Goal: Entertainment & Leisure: Consume media (video, audio)

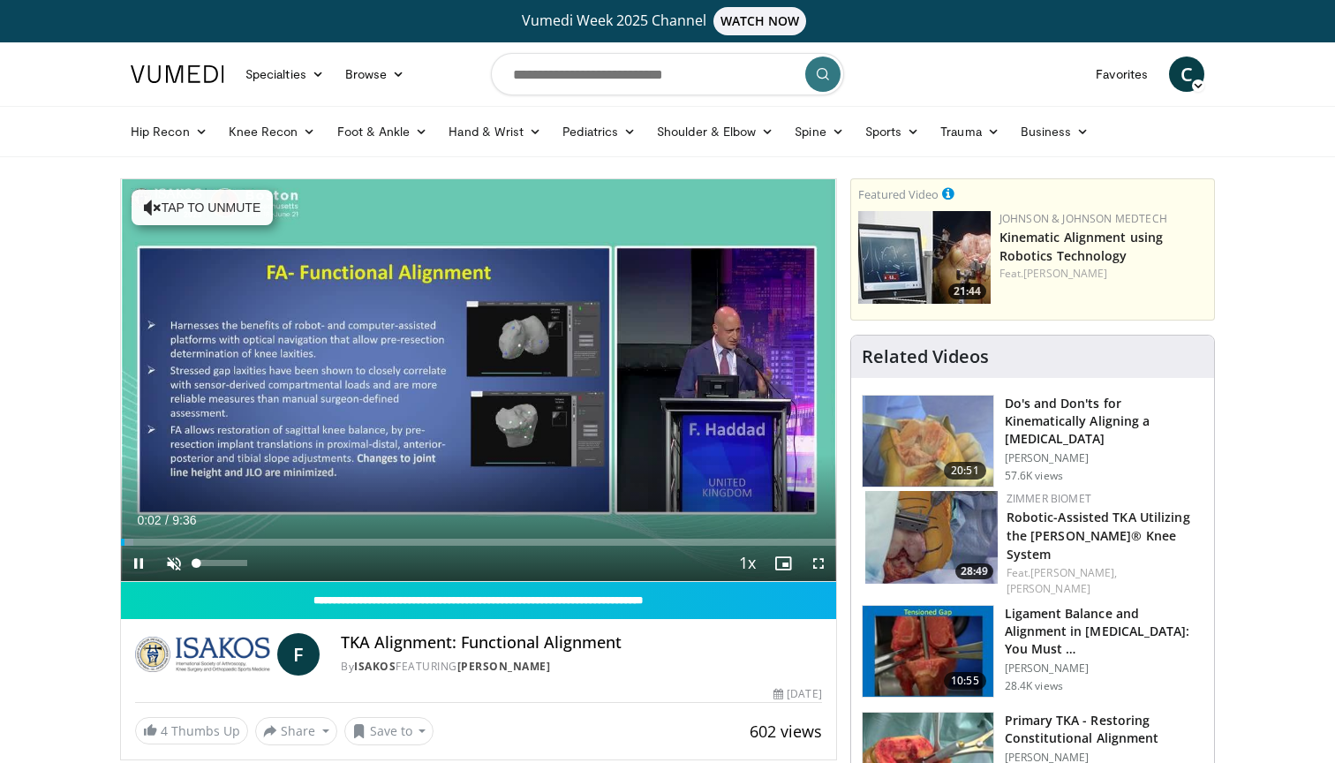
click at [185, 568] on span "Video Player" at bounding box center [173, 562] width 35 height 35
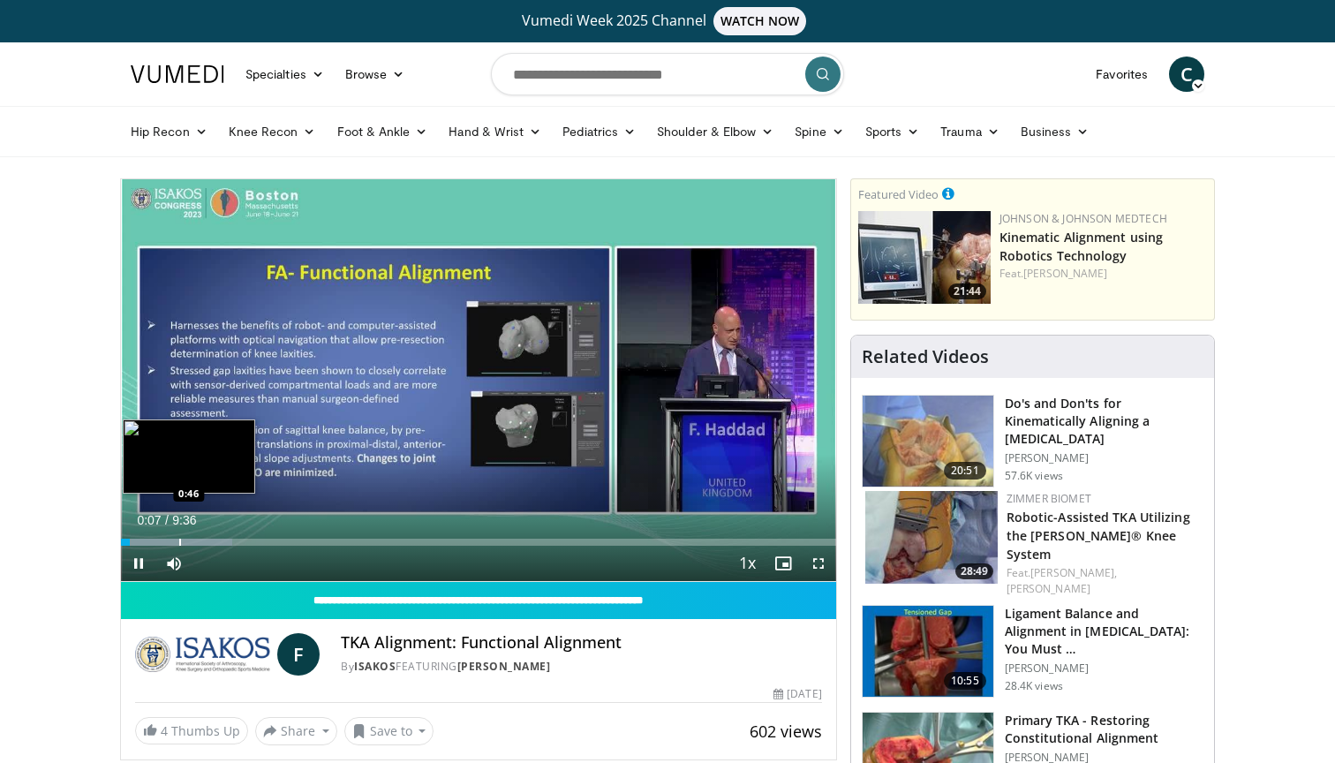
click at [180, 543] on div "Progress Bar" at bounding box center [180, 541] width 2 height 7
click at [192, 540] on div "Progress Bar" at bounding box center [193, 541] width 2 height 7
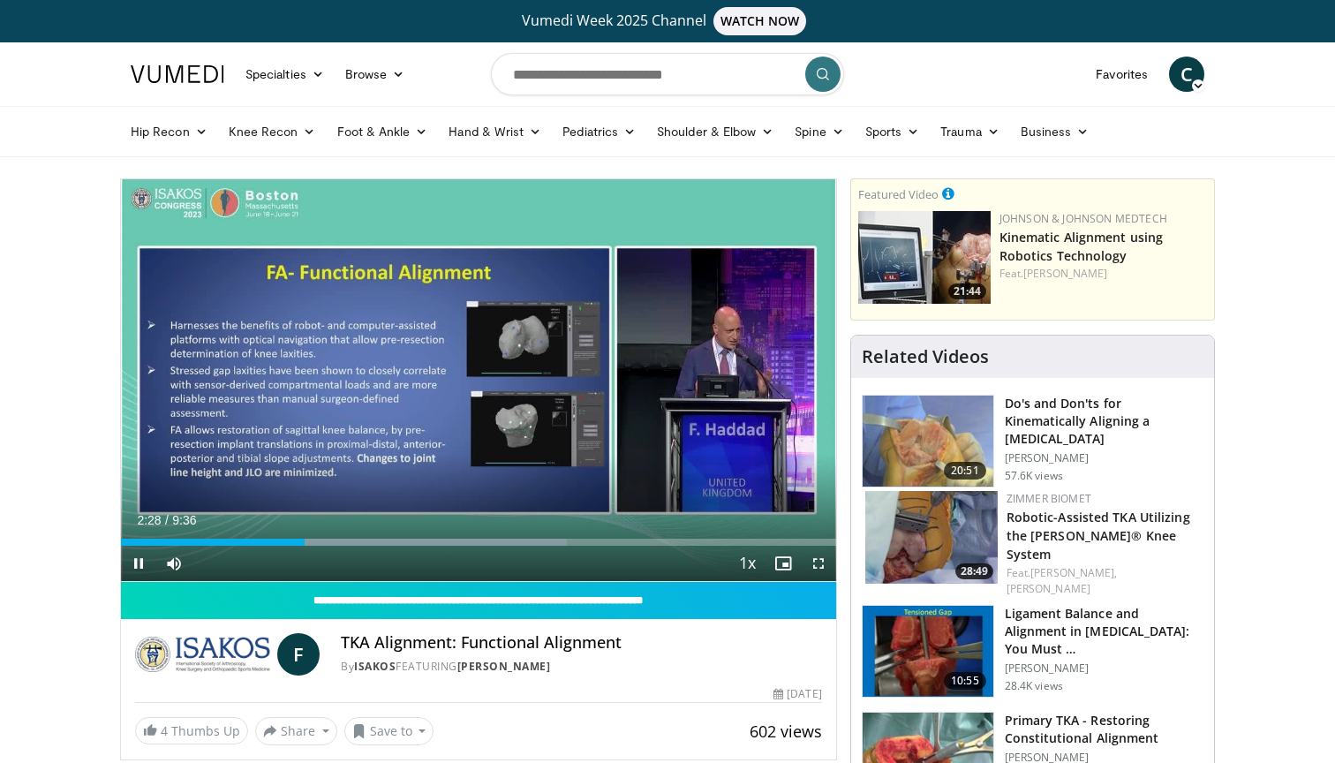
click at [139, 554] on span "Video Player" at bounding box center [138, 562] width 35 height 35
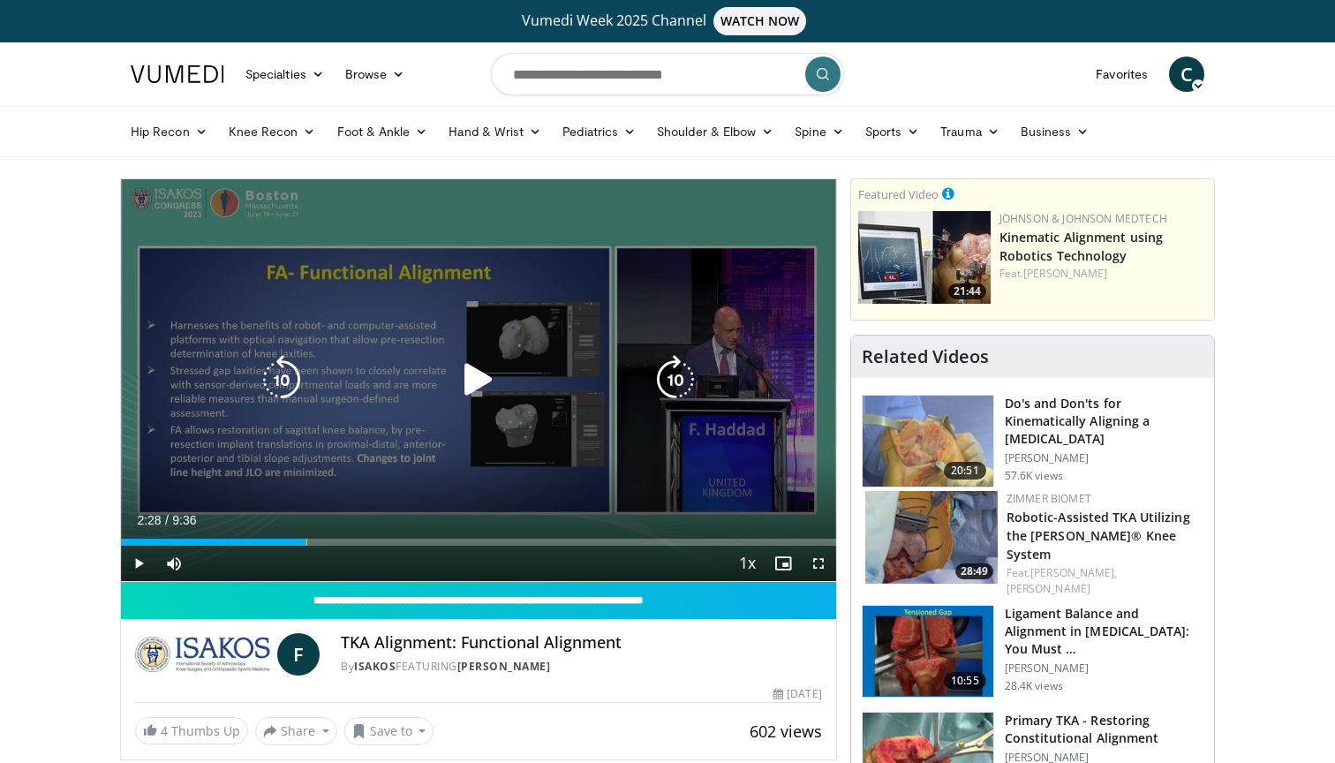
click at [279, 398] on icon "Video Player" at bounding box center [281, 379] width 49 height 49
click at [290, 388] on icon "Video Player" at bounding box center [281, 379] width 49 height 49
click at [475, 391] on icon "Video Player" at bounding box center [478, 379] width 49 height 49
click at [572, 300] on div "20 seconds Tap to unmute" at bounding box center [478, 380] width 715 height 402
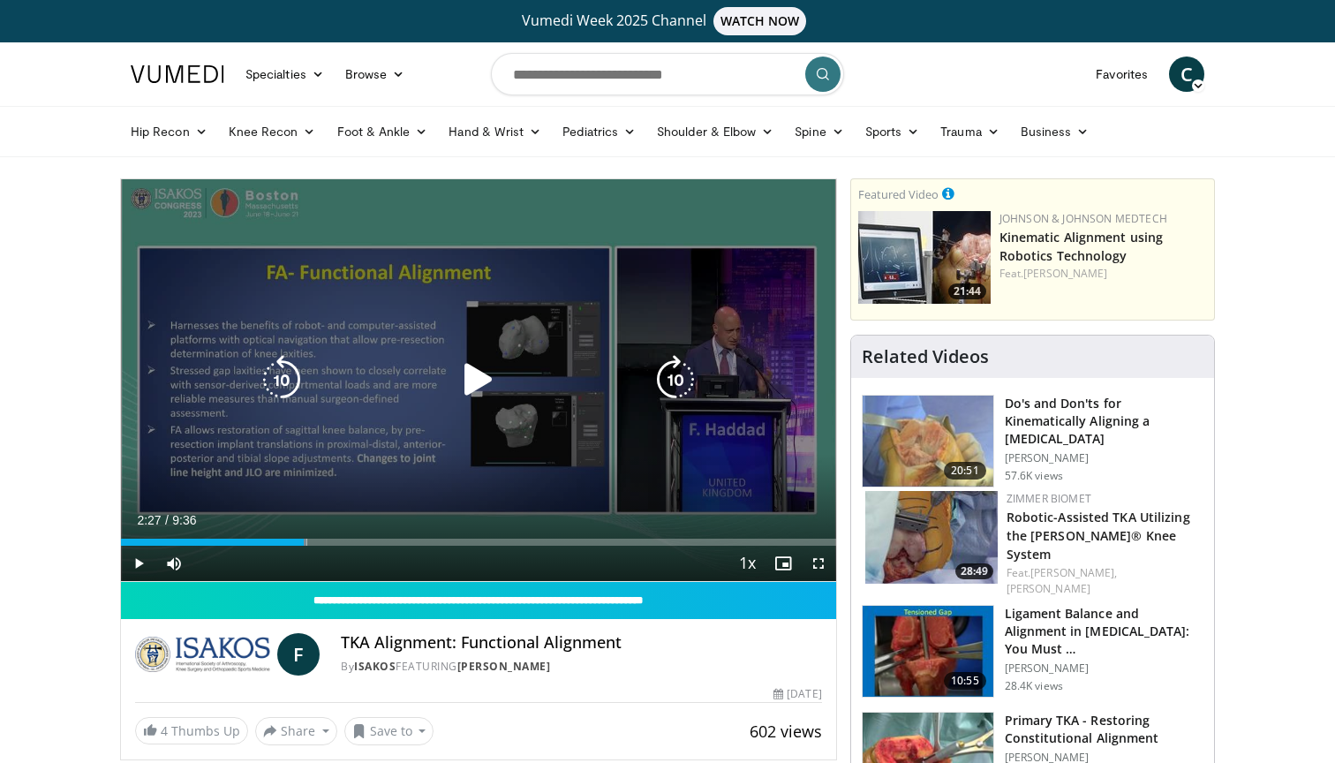
click at [662, 245] on div "20 seconds Tap to unmute" at bounding box center [478, 380] width 715 height 402
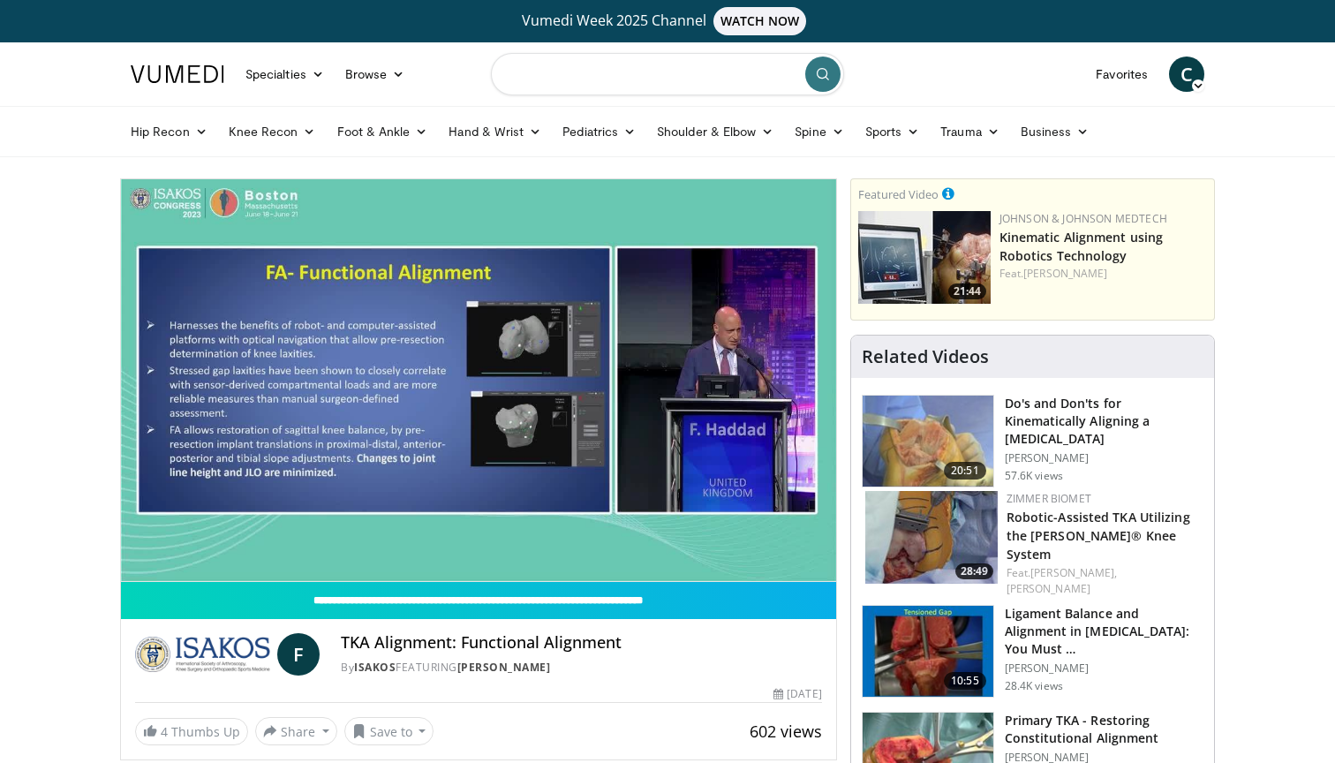
click at [538, 75] on input "Search topics, interventions" at bounding box center [667, 74] width 353 height 42
type input "**********"
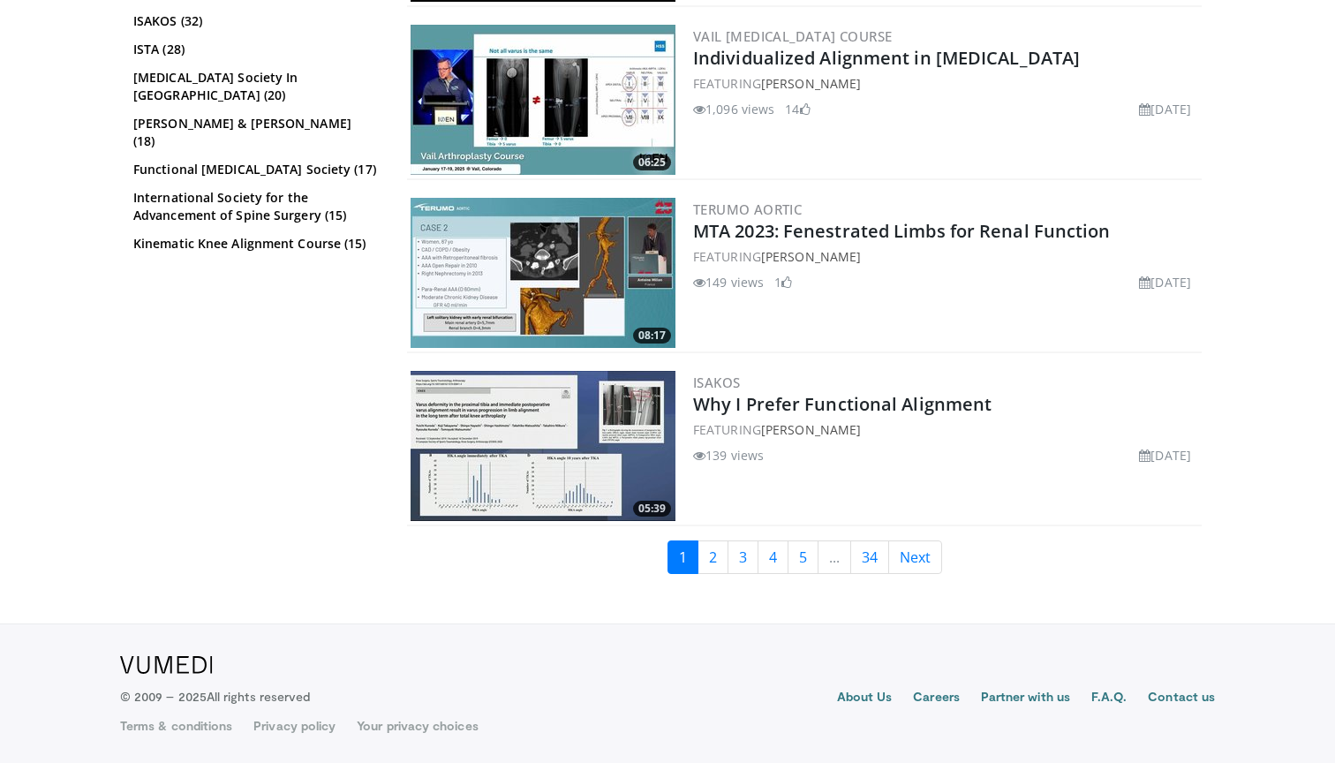
scroll to position [4196, 0]
click at [715, 552] on link "2" at bounding box center [712, 557] width 31 height 34
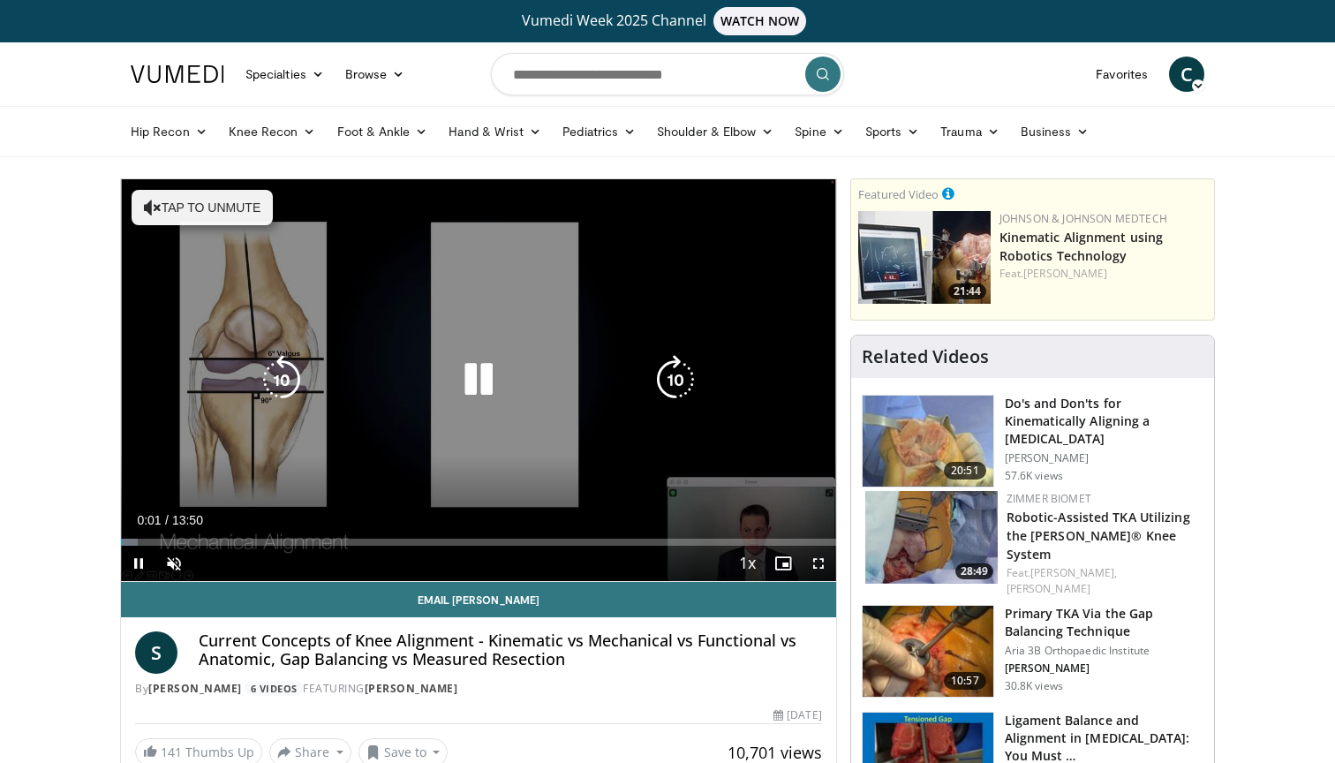
click at [475, 361] on icon "Video Player" at bounding box center [478, 379] width 49 height 49
click at [541, 394] on div "Video Player" at bounding box center [478, 379] width 429 height 35
click at [492, 383] on icon "Video Player" at bounding box center [478, 379] width 49 height 49
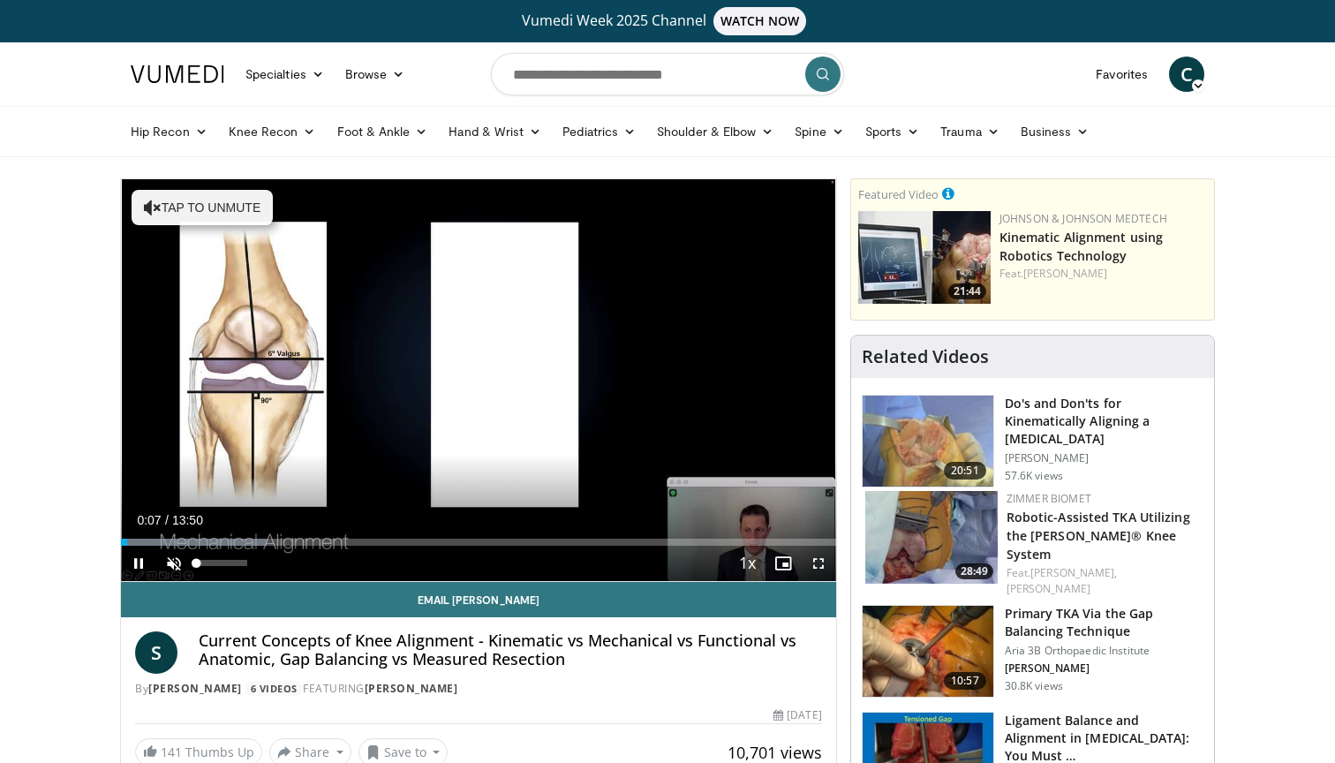
click at [184, 561] on span "Video Player" at bounding box center [173, 562] width 35 height 35
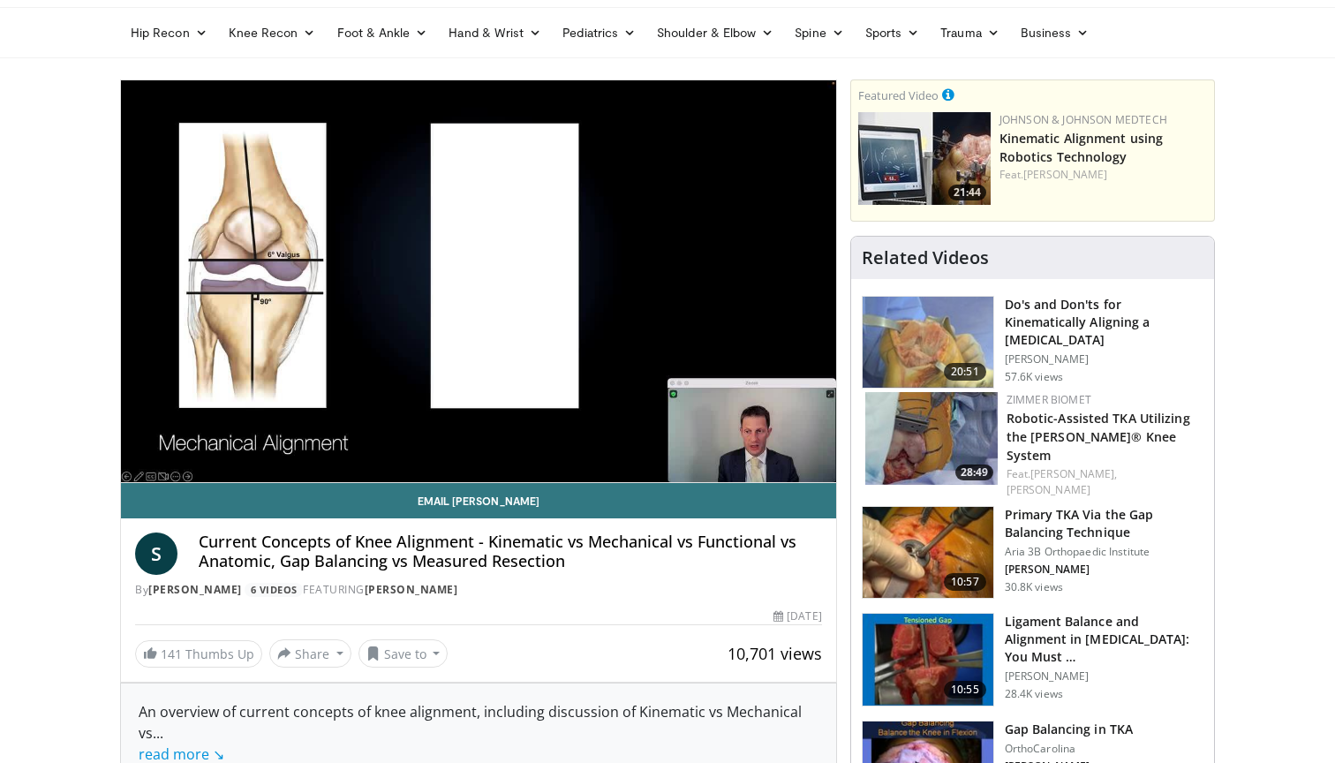
scroll to position [54, 0]
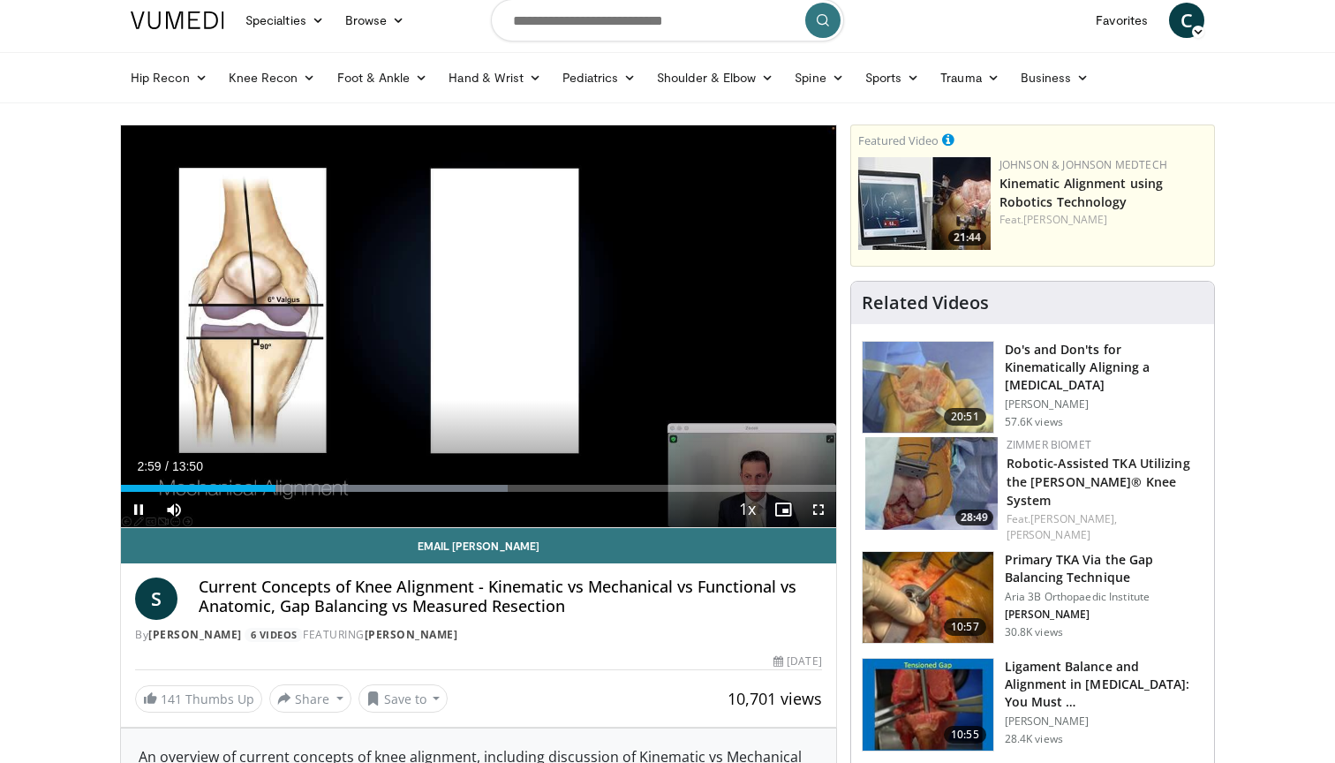
click at [142, 512] on span "Video Player" at bounding box center [138, 509] width 35 height 35
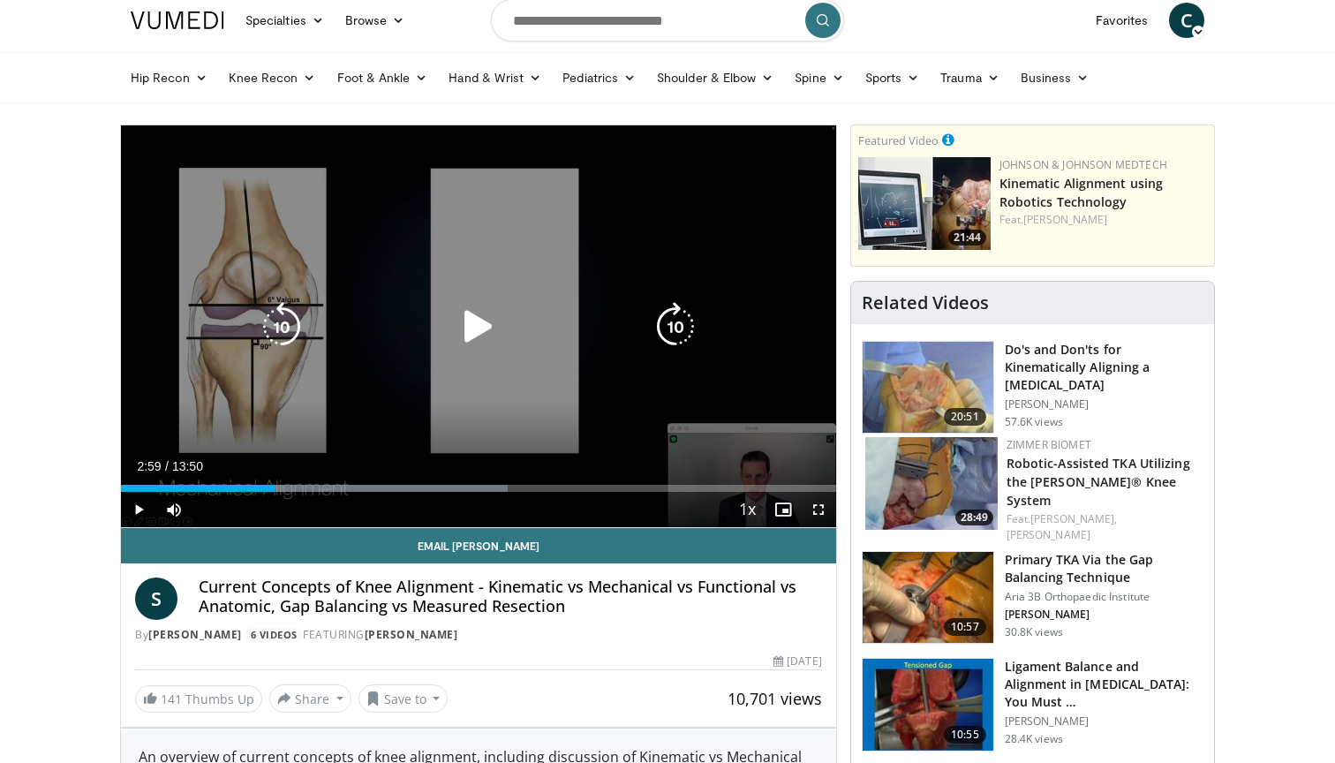
click at [283, 326] on icon "Video Player" at bounding box center [281, 326] width 49 height 49
click at [465, 333] on icon "Video Player" at bounding box center [478, 326] width 49 height 49
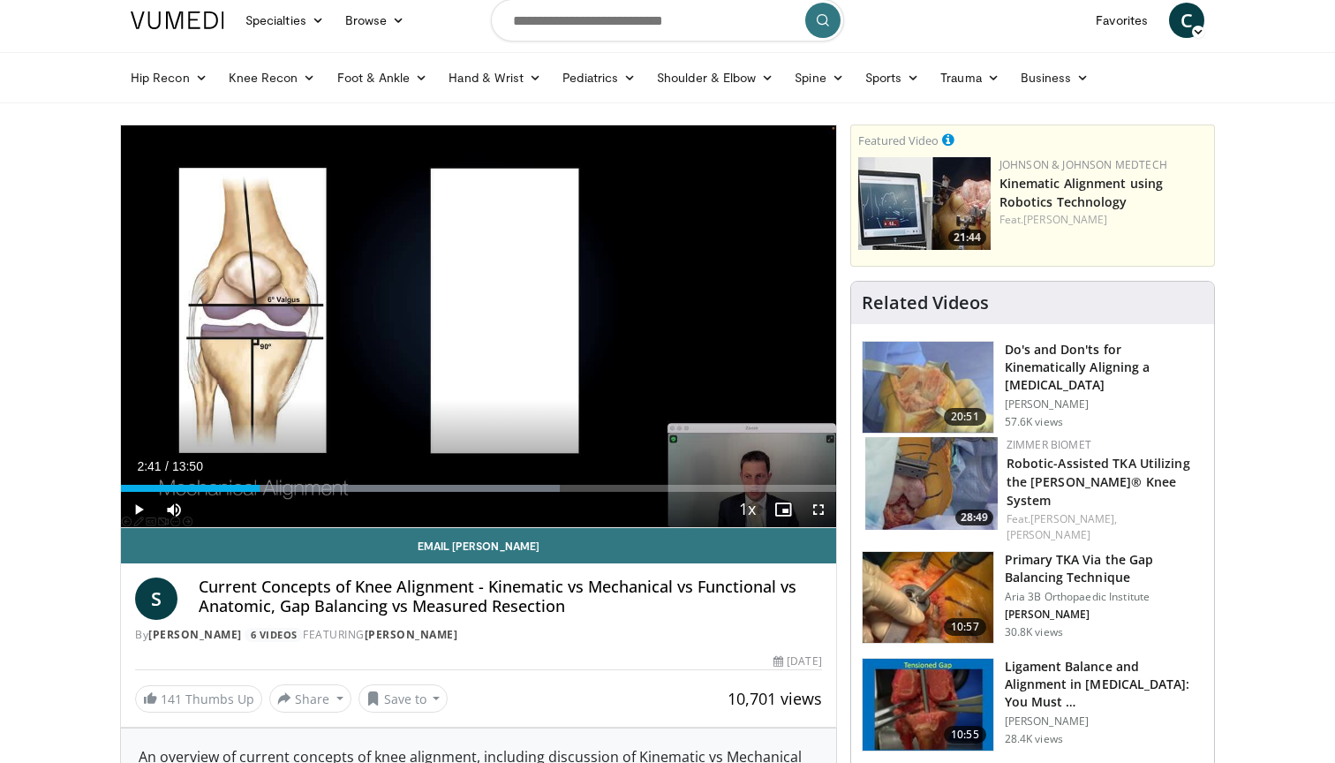
click at [140, 517] on span "Video Player" at bounding box center [138, 509] width 35 height 35
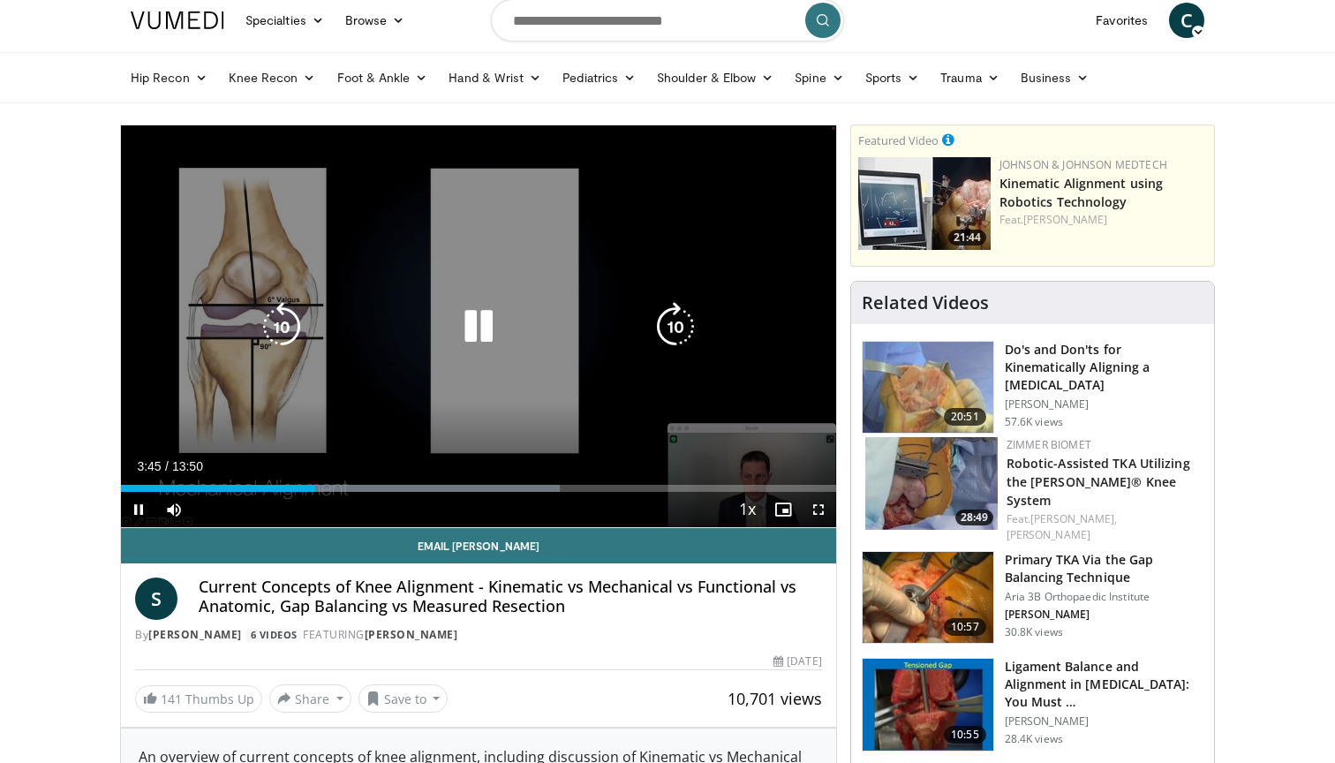
click at [288, 324] on icon "Video Player" at bounding box center [281, 326] width 49 height 49
click at [484, 321] on icon "Video Player" at bounding box center [478, 326] width 49 height 49
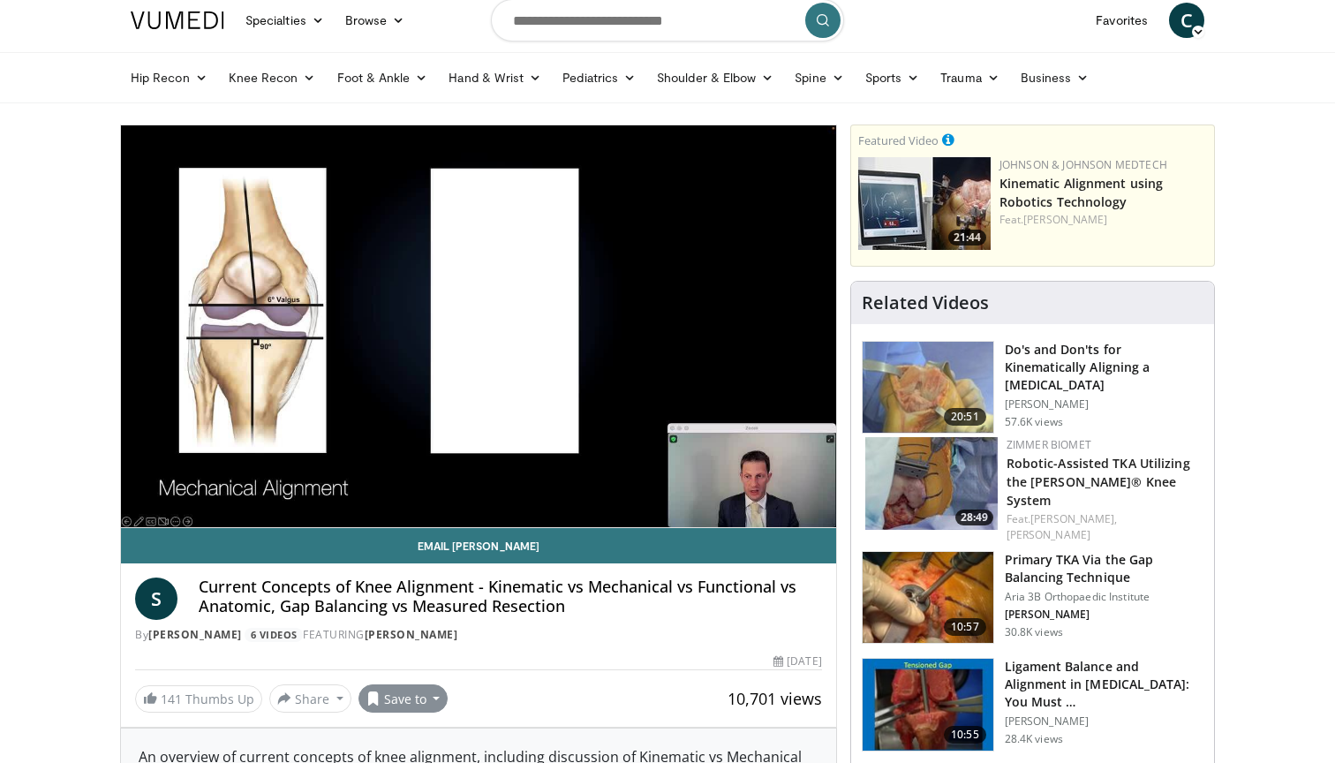
click at [409, 695] on button "Save to" at bounding box center [403, 698] width 90 height 28
click at [417, 624] on span "Add to Favorites" at bounding box center [434, 618] width 109 height 19
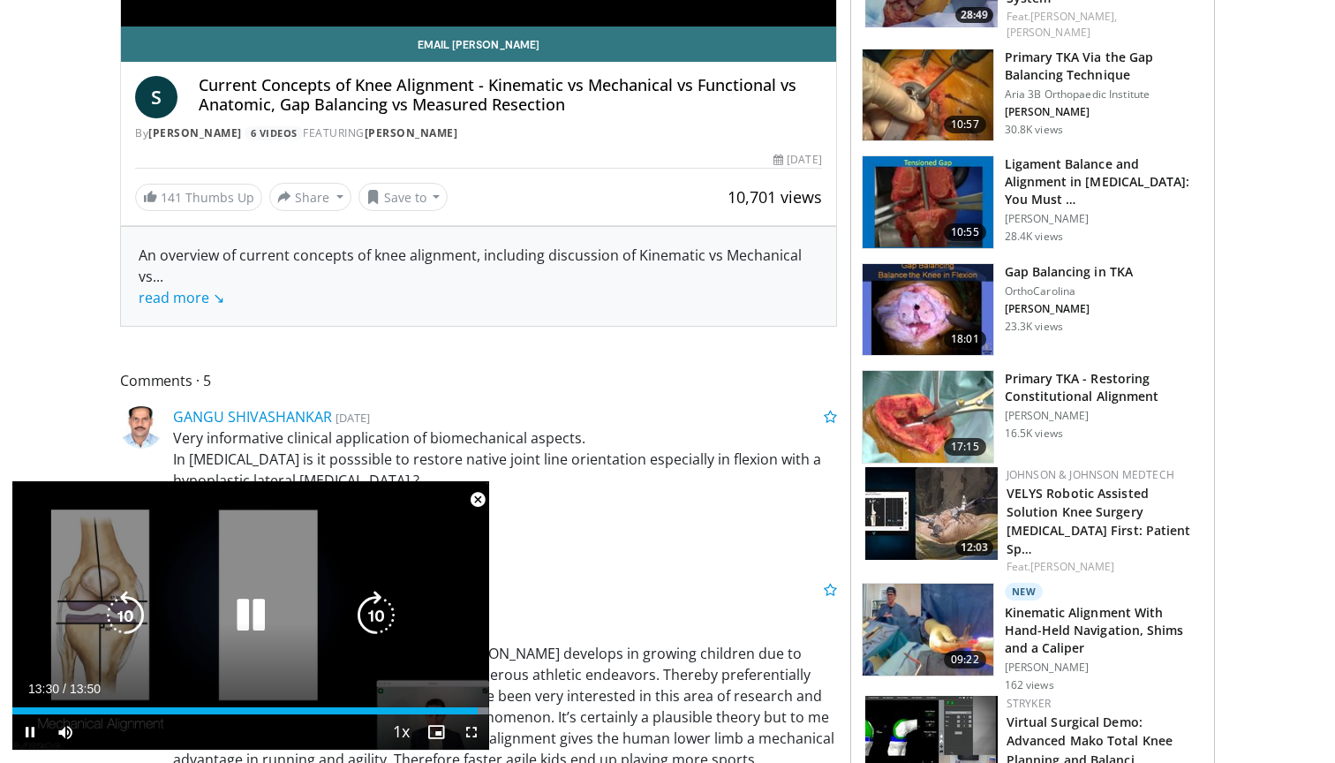
scroll to position [571, 0]
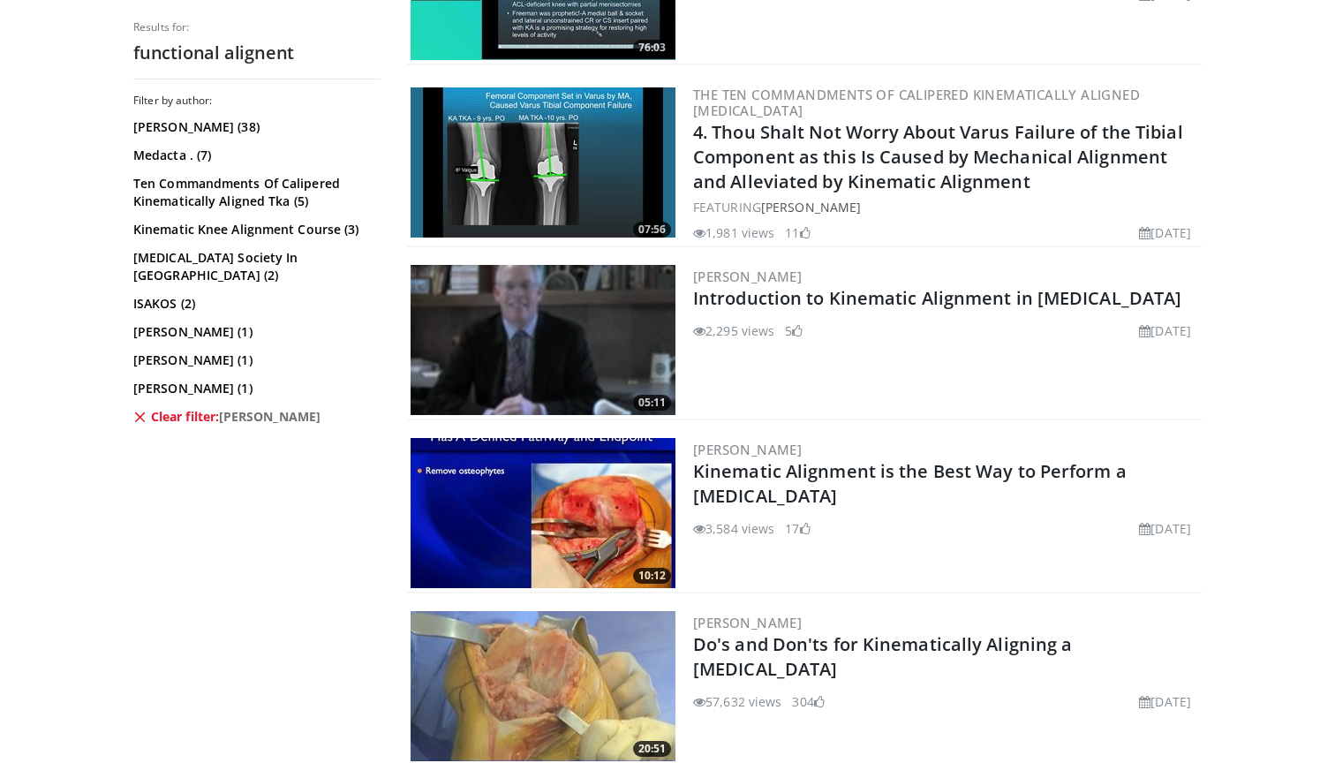
scroll to position [691, 0]
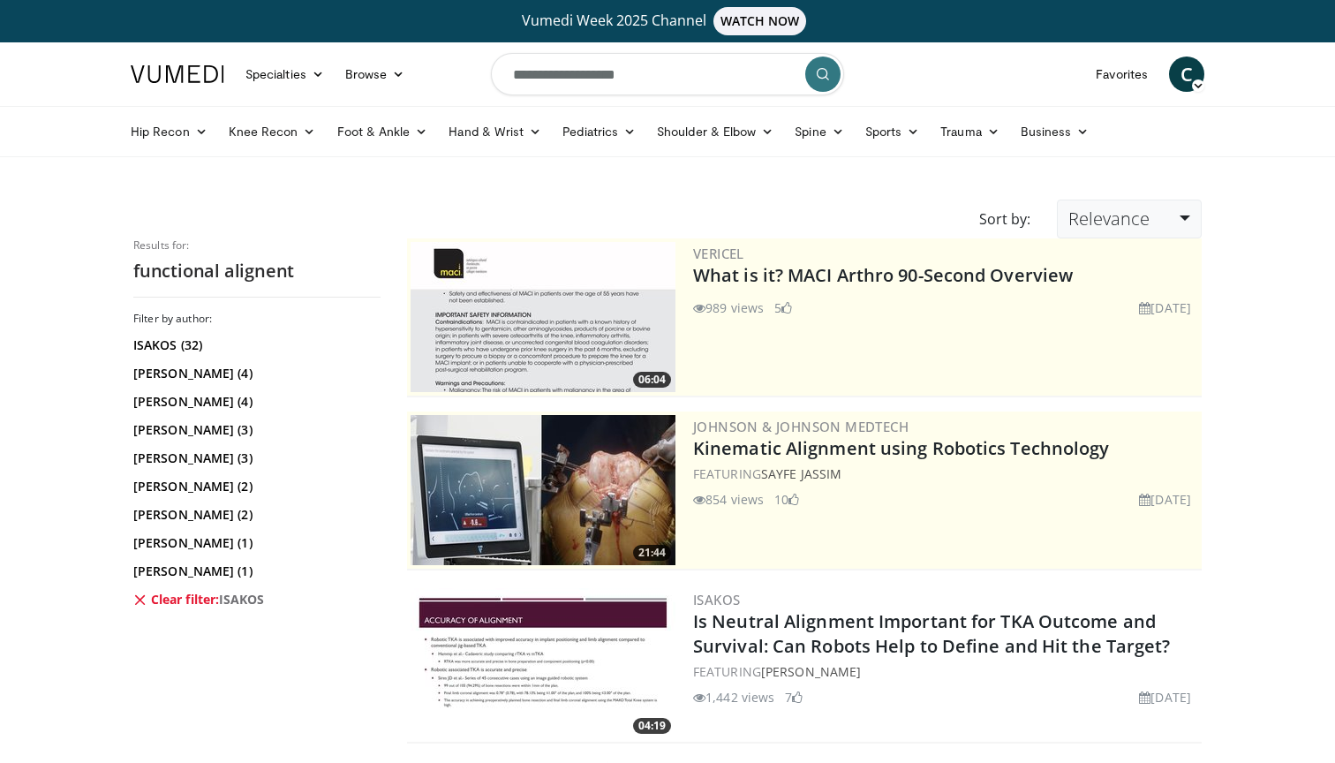
click at [1089, 205] on link "Relevance" at bounding box center [1129, 218] width 145 height 39
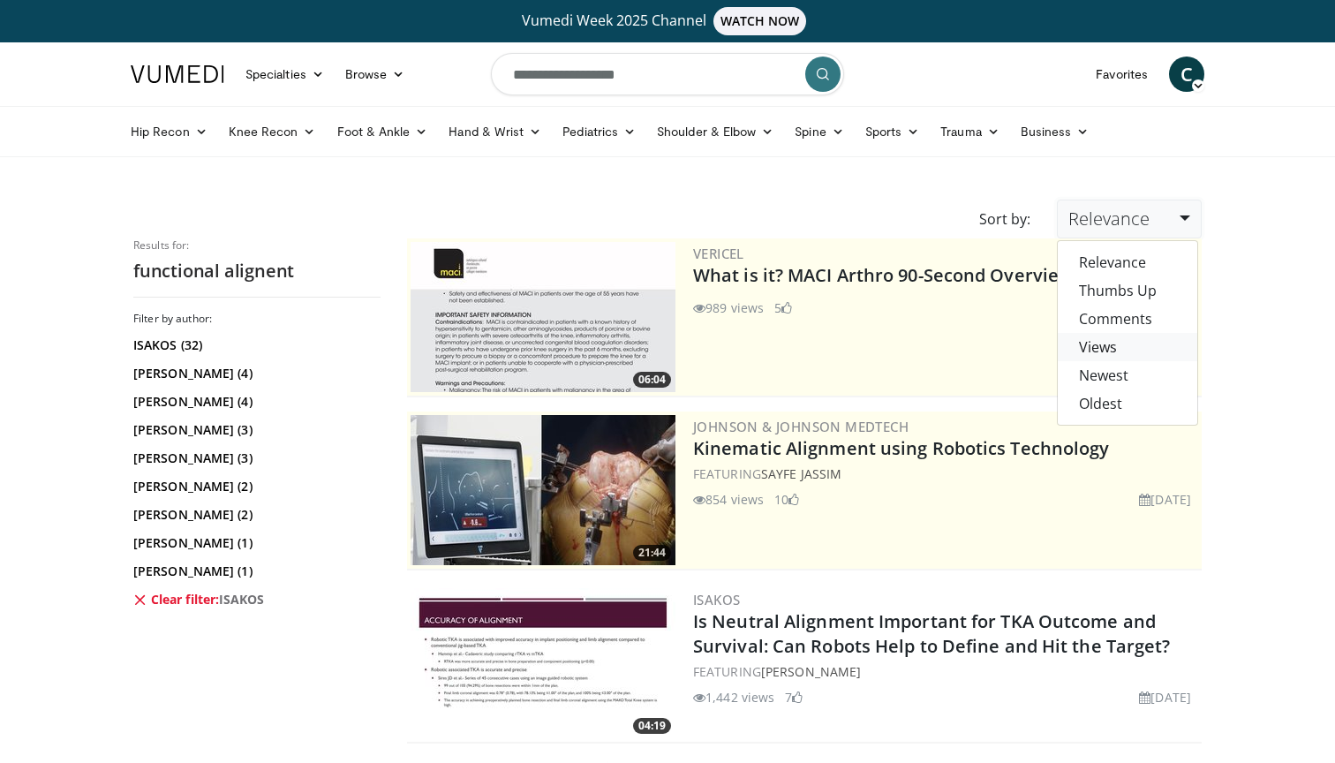
click at [1137, 351] on link "Views" at bounding box center [1126, 347] width 139 height 28
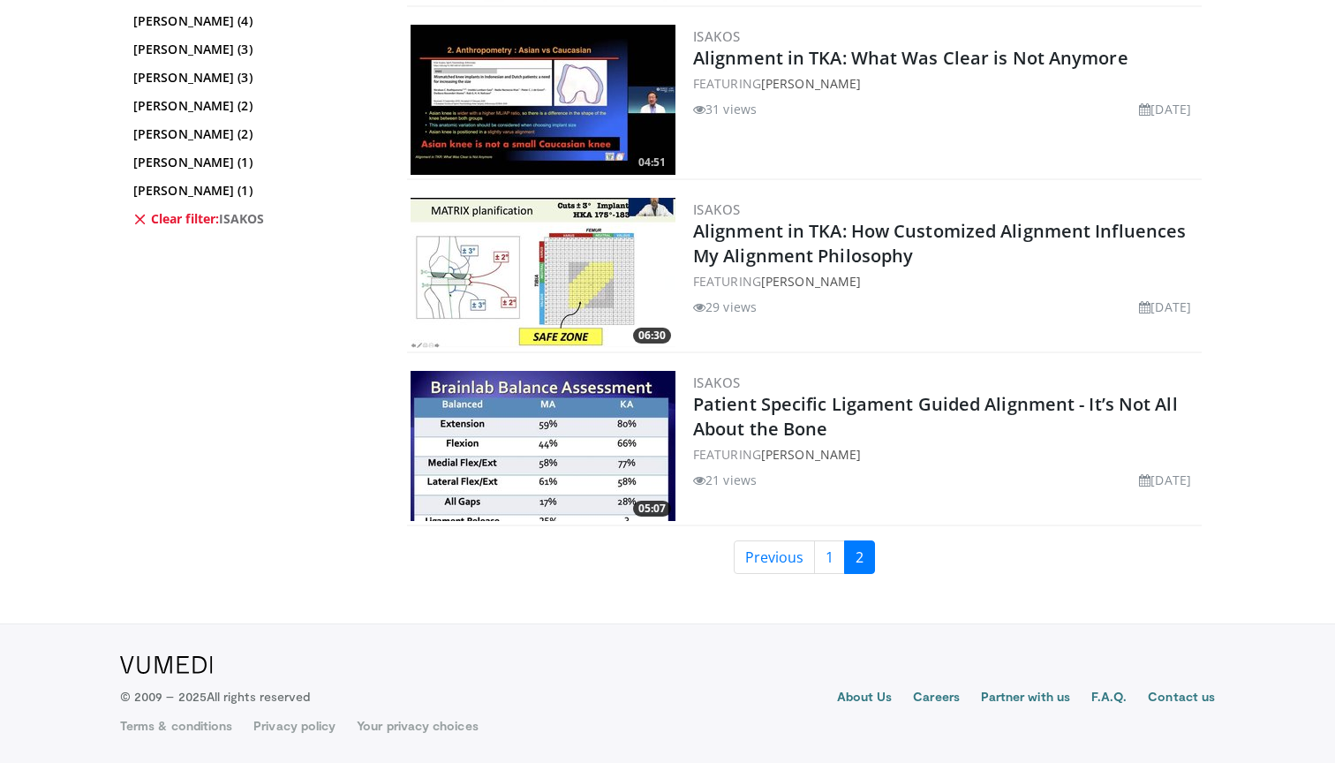
scroll to position [1255, 0]
click at [831, 565] on link "1" at bounding box center [829, 557] width 31 height 34
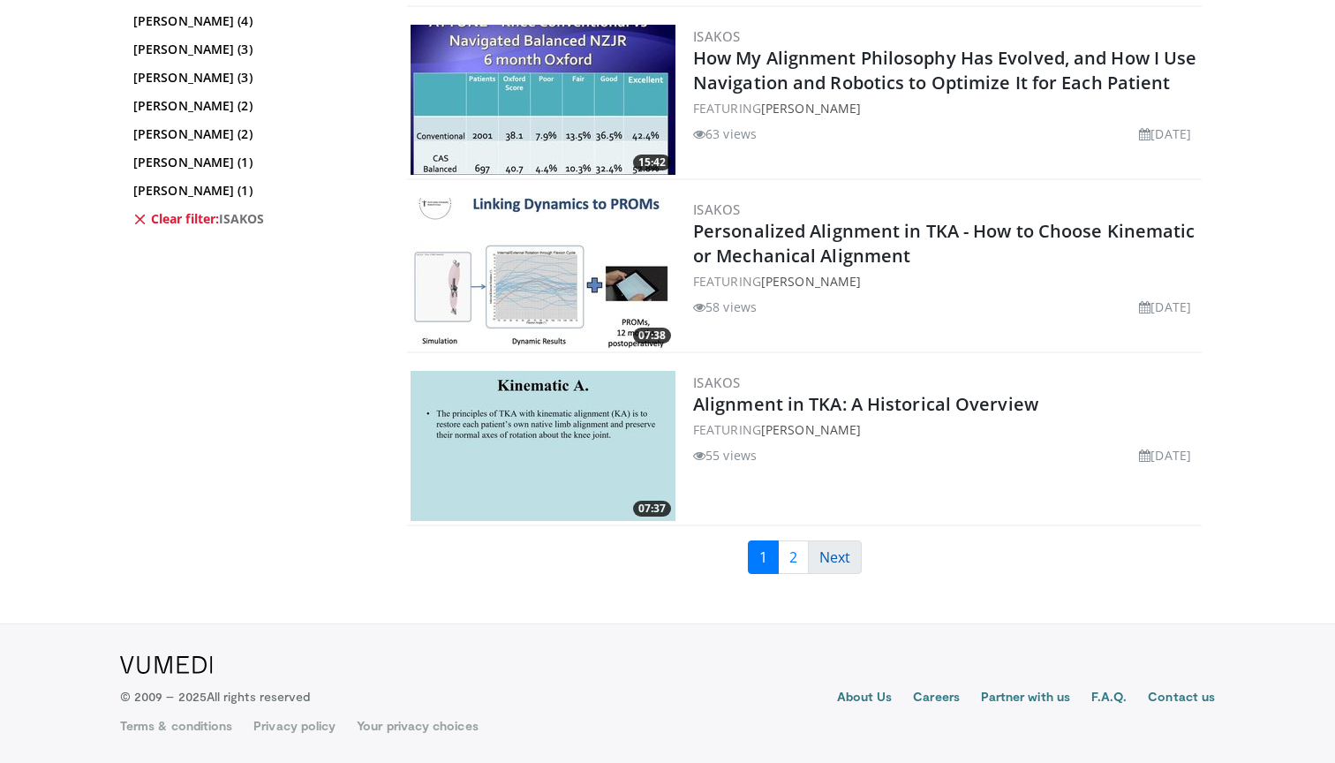
scroll to position [4369, 0]
click at [798, 565] on link "2" at bounding box center [793, 557] width 31 height 34
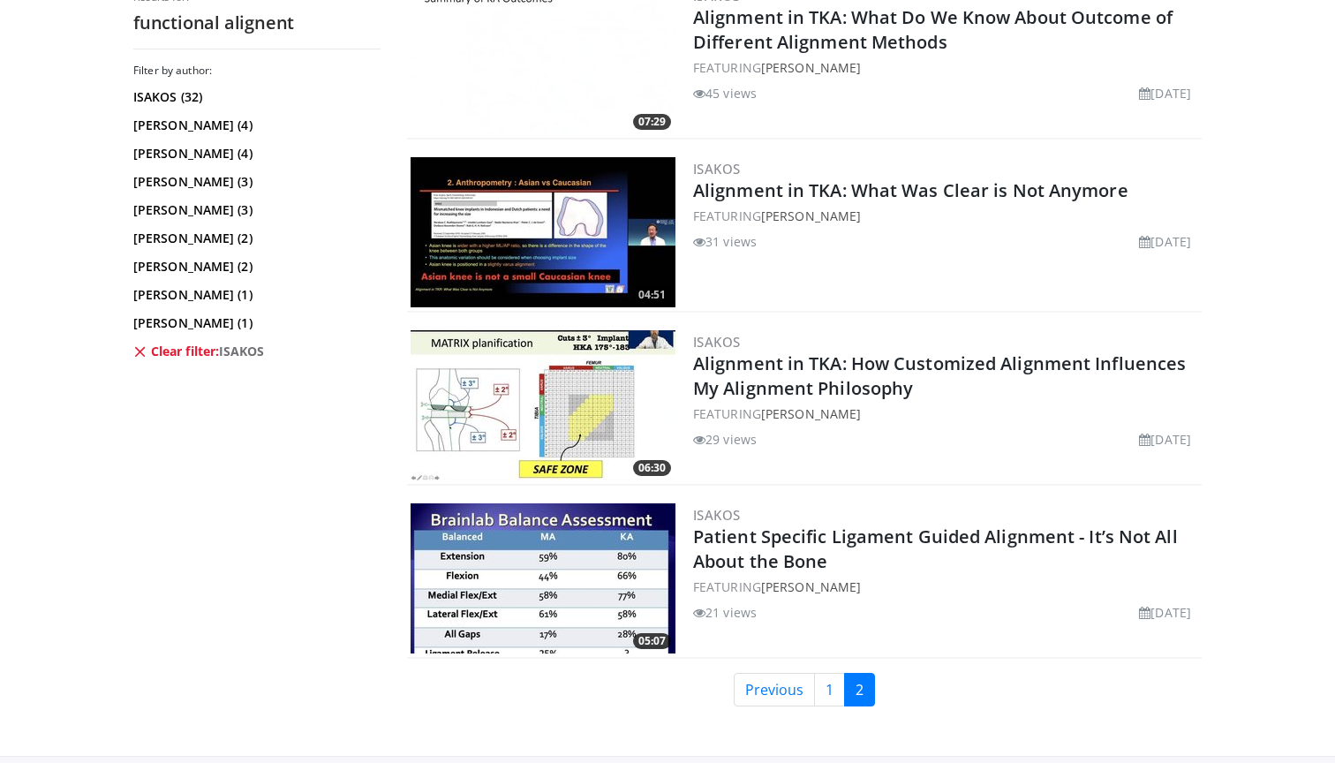
scroll to position [1123, 0]
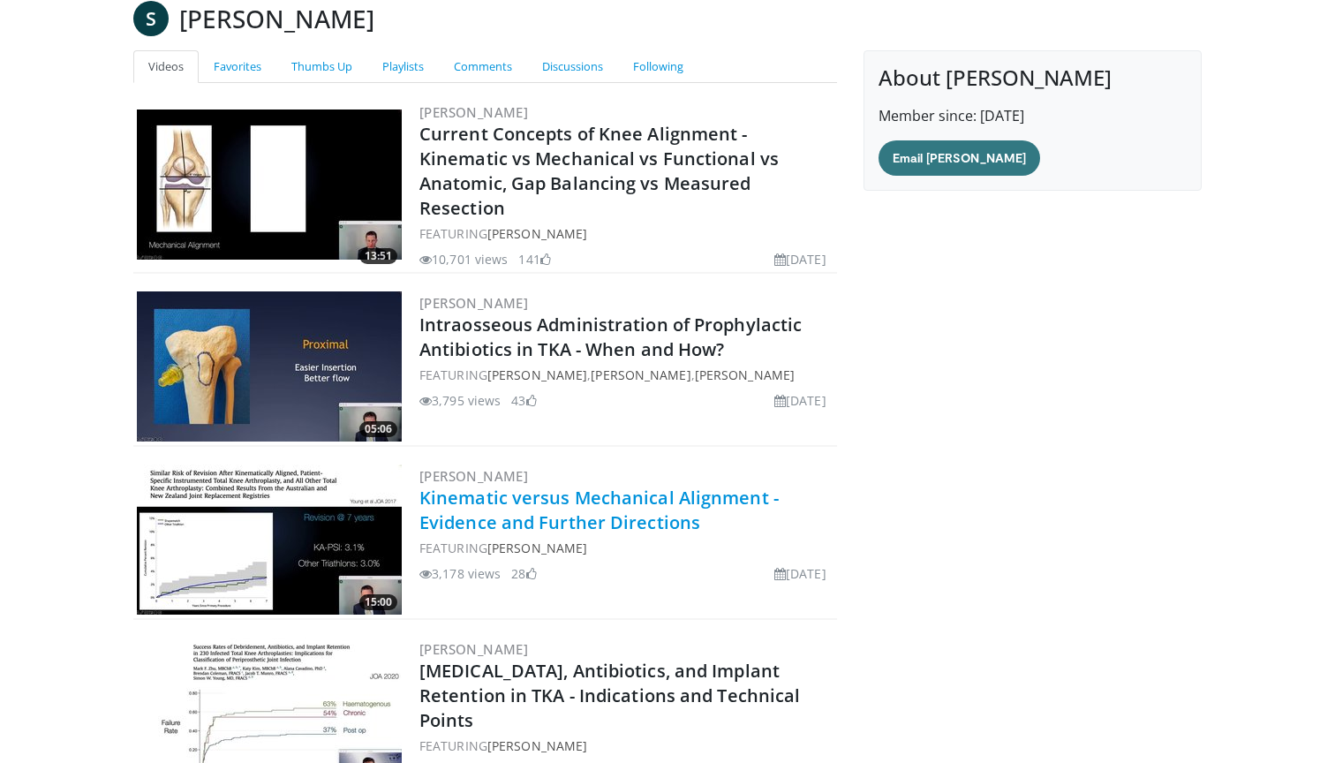
scroll to position [180, 0]
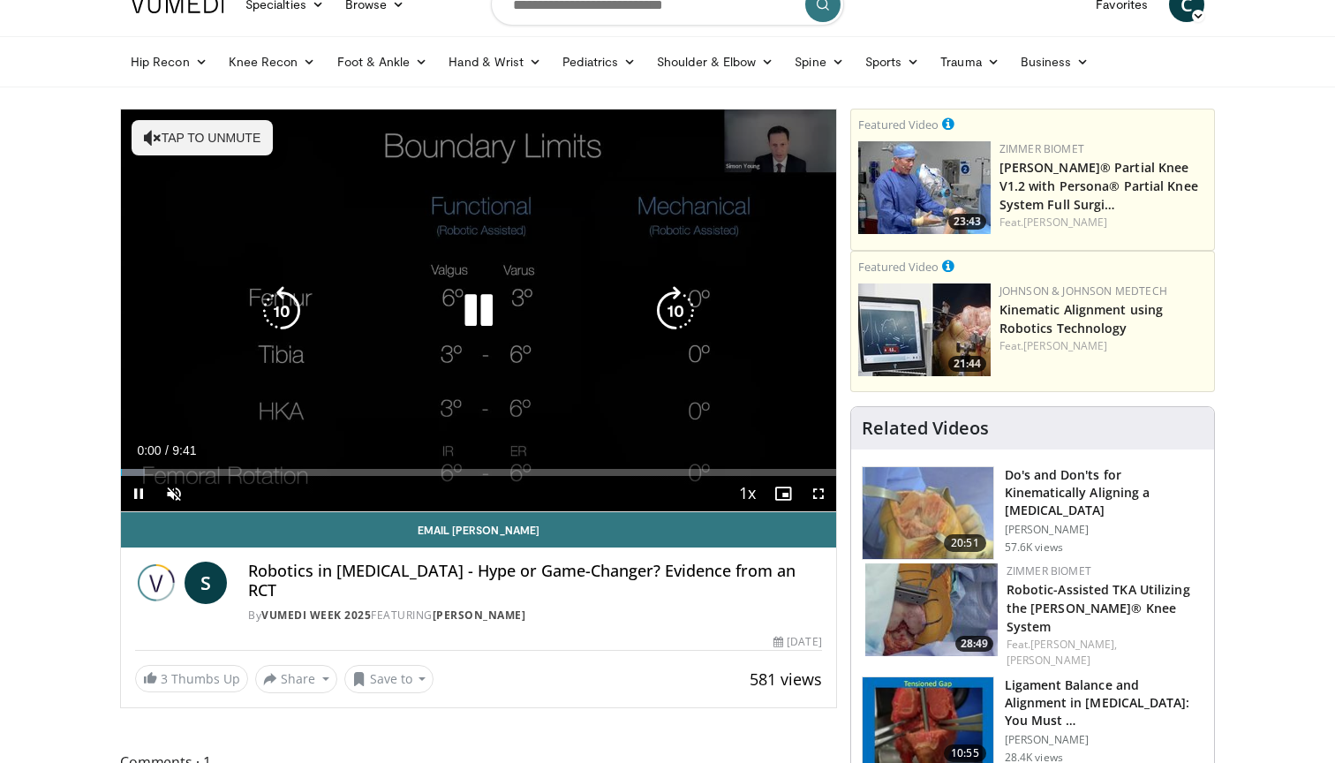
scroll to position [2, 0]
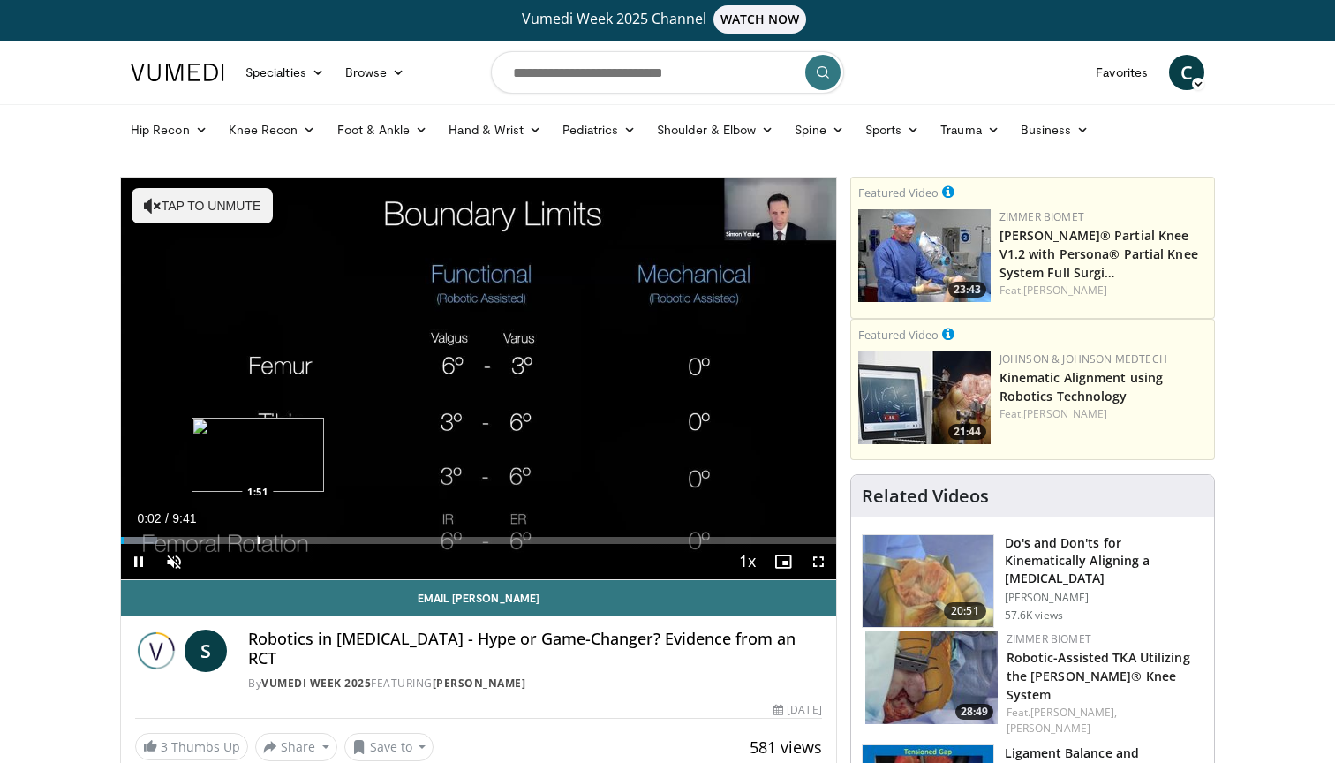
click at [258, 537] on div "Progress Bar" at bounding box center [259, 540] width 2 height 7
click at [670, 539] on div "Progress Bar" at bounding box center [671, 540] width 2 height 7
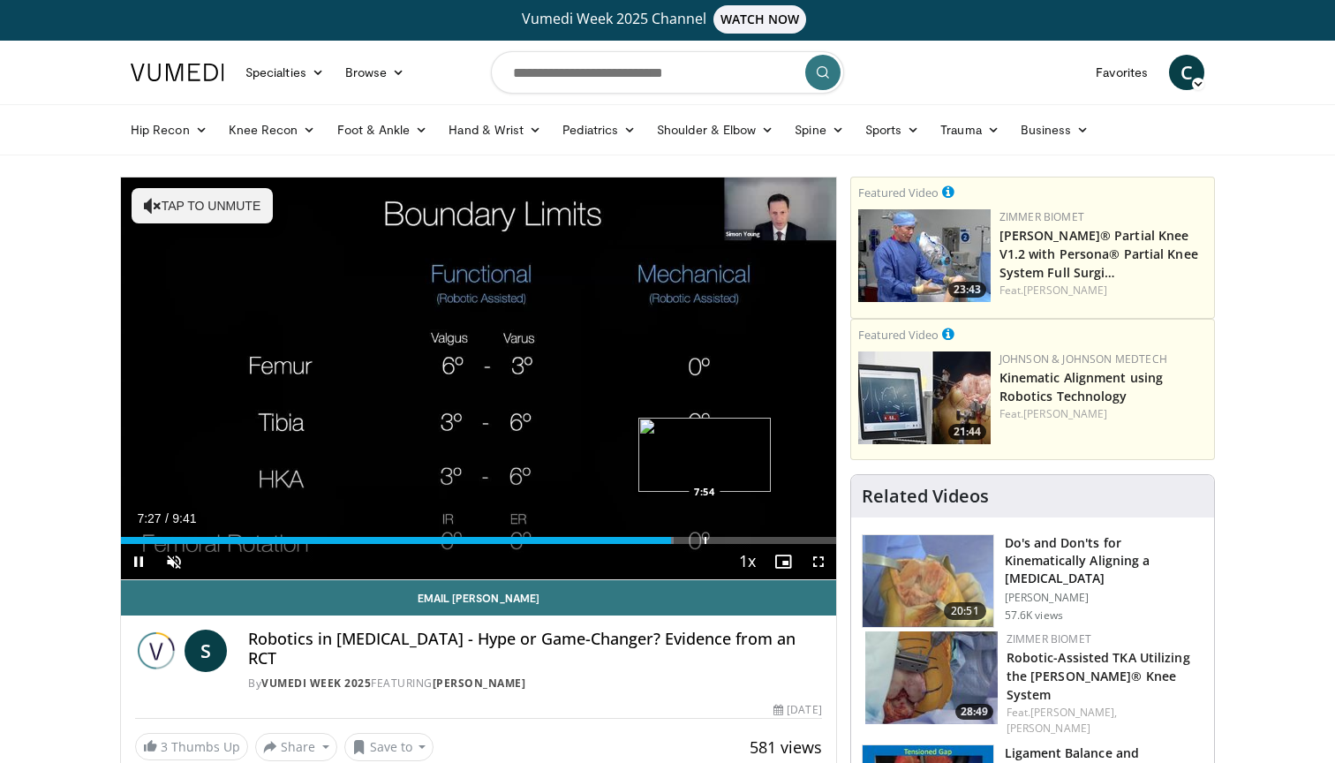
click at [704, 537] on div "Progress Bar" at bounding box center [705, 540] width 2 height 7
click at [730, 538] on div "Progress Bar" at bounding box center [730, 540] width 2 height 7
click at [758, 538] on div "Progress Bar" at bounding box center [759, 540] width 2 height 7
click at [785, 539] on div "Progress Bar" at bounding box center [784, 540] width 2 height 7
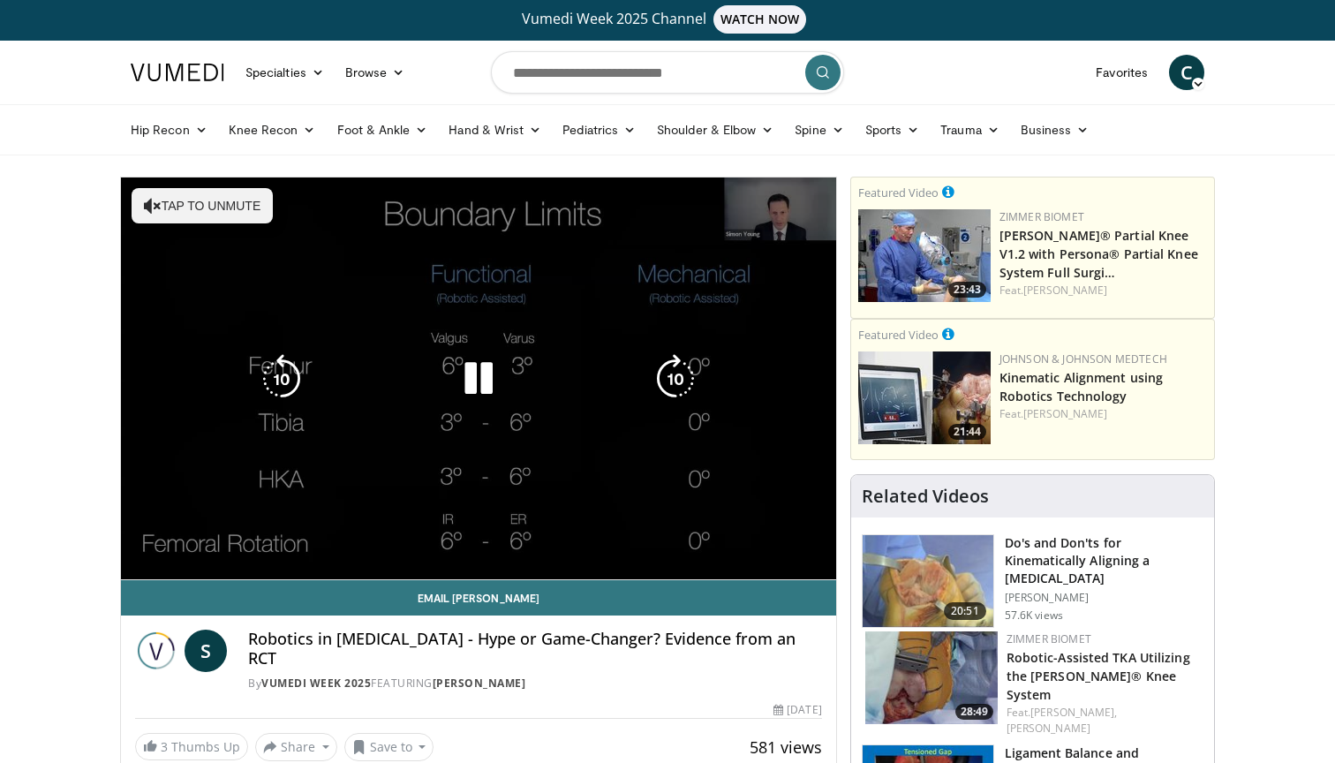
click at [800, 542] on div "10 seconds Tap to unmute" at bounding box center [478, 378] width 715 height 402
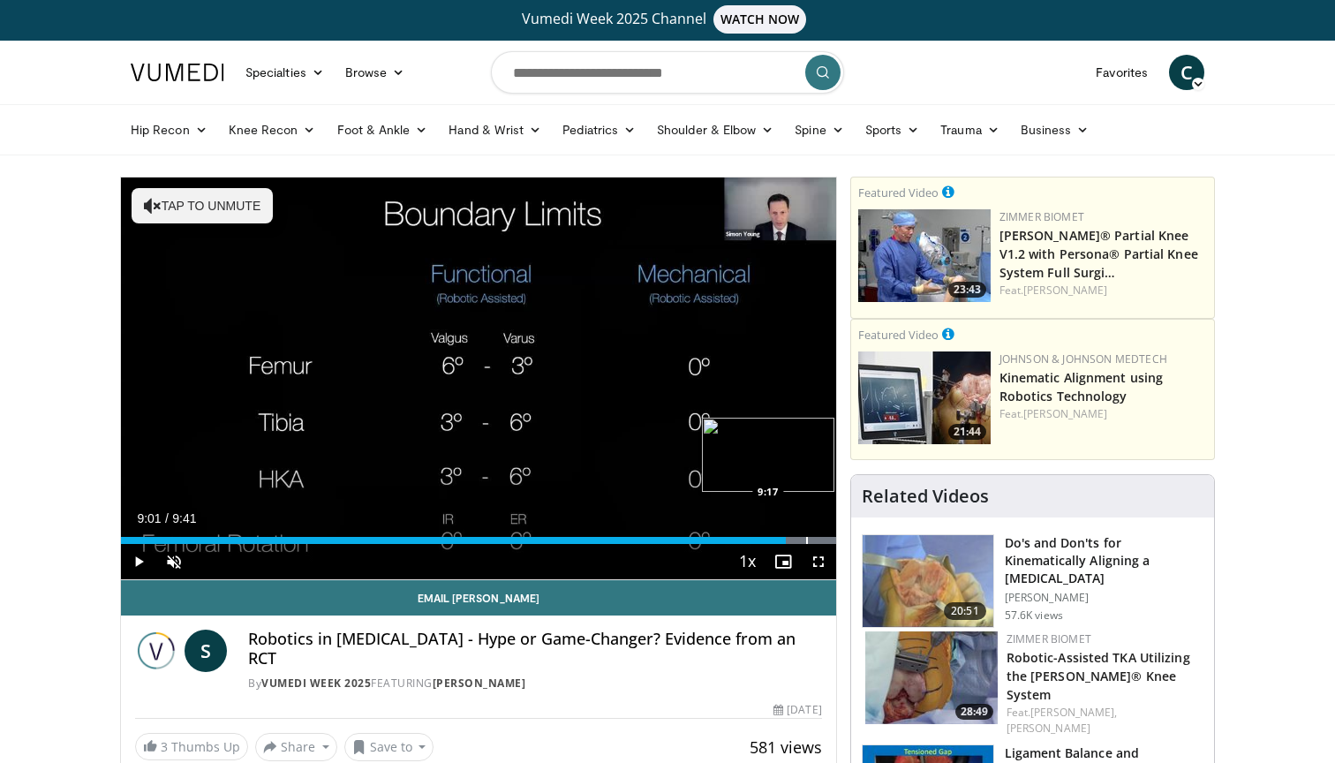
click at [806, 534] on div "Loaded : 99.99% 9:01 9:17" at bounding box center [478, 535] width 715 height 17
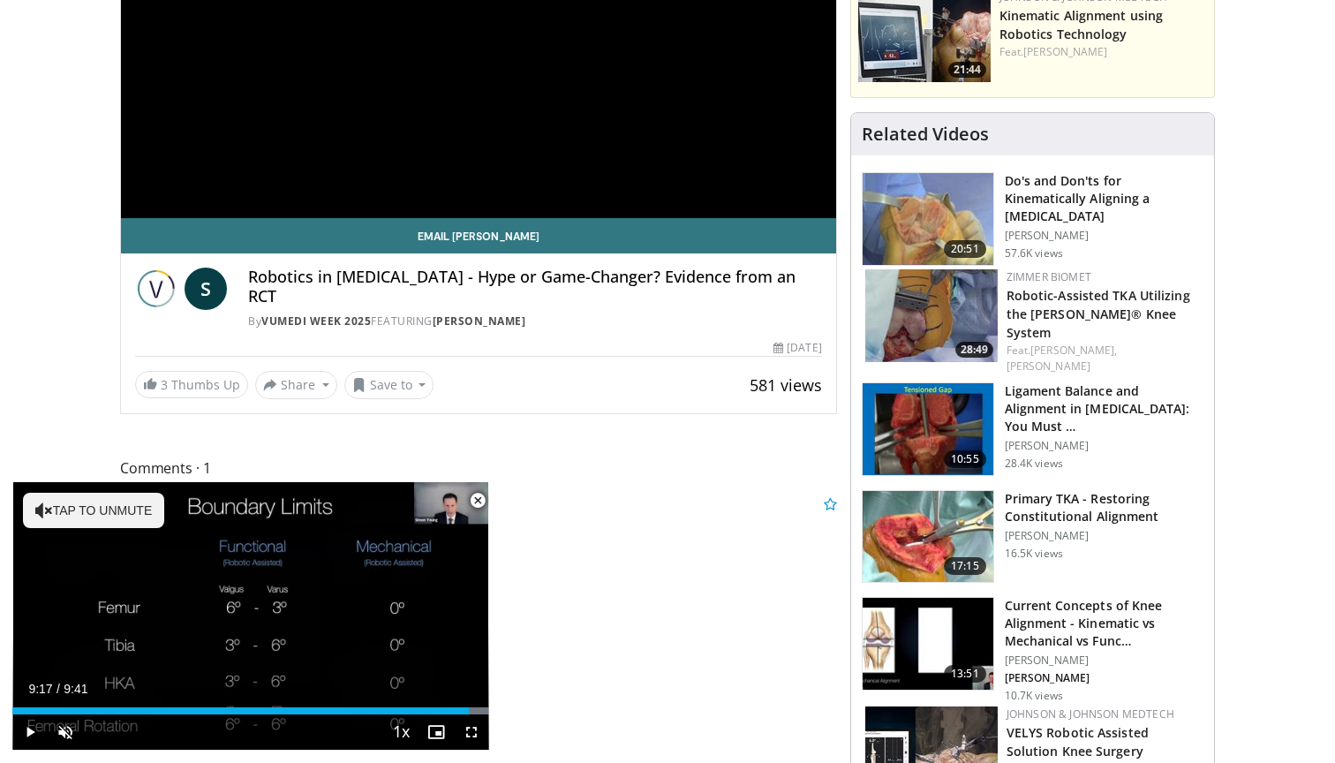
scroll to position [362, 0]
